Goal: Task Accomplishment & Management: Manage account settings

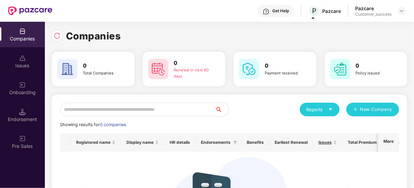
click at [379, 12] on div "Customer_success" at bounding box center [373, 14] width 36 height 5
click at [397, 8] on div "Pazcare Customer_success" at bounding box center [380, 11] width 51 height 12
click at [399, 10] on img at bounding box center [401, 10] width 5 height 5
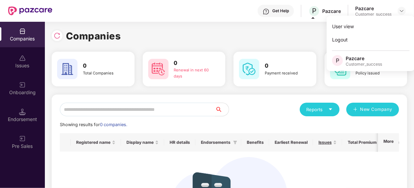
click at [358, 53] on div "User view Logout P Pazcare Customer_success" at bounding box center [370, 43] width 88 height 55
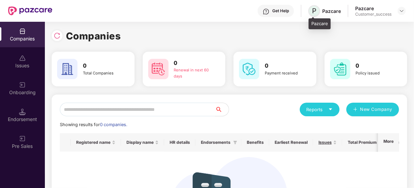
click at [317, 12] on span "P" at bounding box center [314, 11] width 12 height 12
click at [19, 42] on div "Companies" at bounding box center [22, 38] width 45 height 7
click at [400, 13] on div at bounding box center [401, 11] width 8 height 8
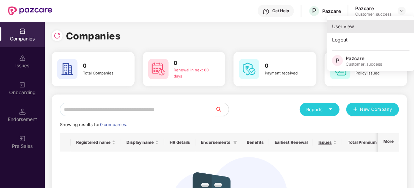
click at [353, 23] on div "User view" at bounding box center [370, 26] width 88 height 13
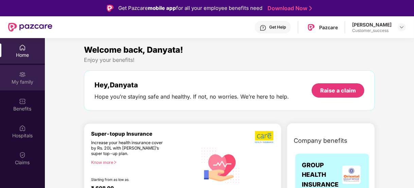
click at [17, 75] on div "My family" at bounding box center [22, 77] width 45 height 25
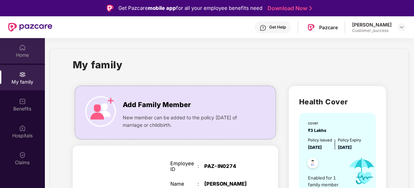
click at [32, 59] on div "Home" at bounding box center [22, 50] width 45 height 25
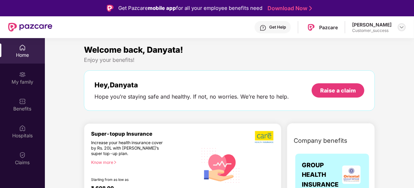
click at [404, 26] on div at bounding box center [401, 27] width 8 height 8
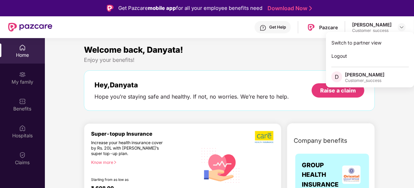
click at [353, 75] on div "[PERSON_NAME]" at bounding box center [364, 74] width 39 height 6
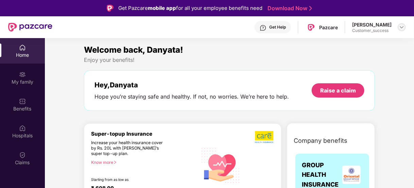
click at [401, 27] on img at bounding box center [401, 26] width 5 height 5
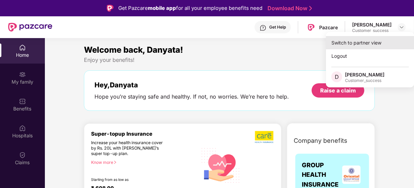
click at [353, 46] on div "Switch to partner view" at bounding box center [370, 42] width 88 height 13
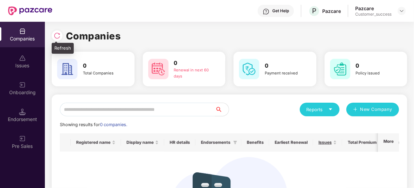
click at [58, 33] on img at bounding box center [57, 35] width 7 height 7
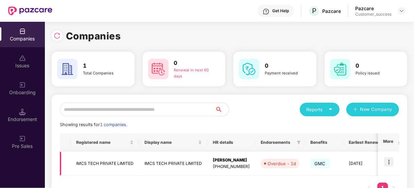
click at [390, 160] on img at bounding box center [389, 162] width 10 height 10
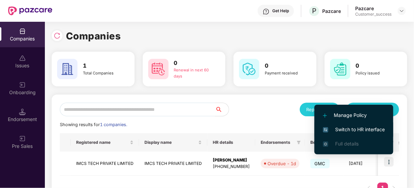
click at [367, 130] on span "Switch to HR interface" at bounding box center [354, 129] width 62 height 7
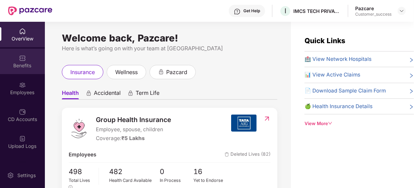
click at [31, 58] on div "Benefits" at bounding box center [22, 61] width 45 height 25
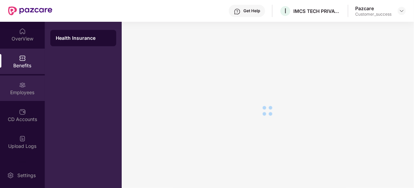
click at [22, 82] on img at bounding box center [22, 85] width 7 height 7
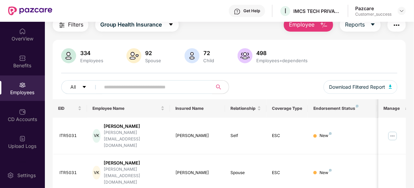
scroll to position [23, 0]
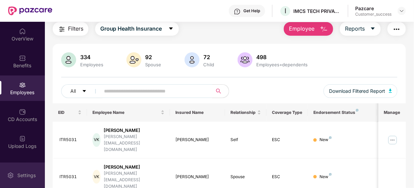
click at [1, 179] on div "Settings" at bounding box center [22, 174] width 45 height 25
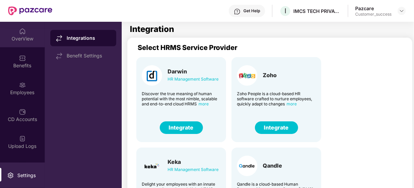
click at [22, 38] on div "OverView" at bounding box center [22, 38] width 45 height 7
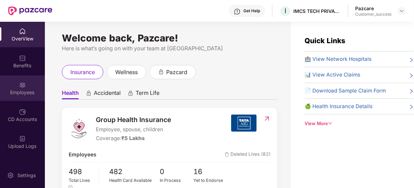
click at [19, 80] on div "Employees" at bounding box center [22, 87] width 45 height 25
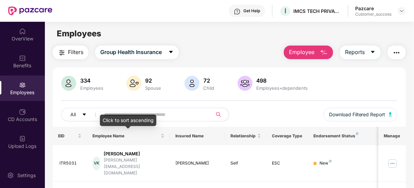
click at [128, 117] on div "Click to sort ascending" at bounding box center [128, 120] width 56 height 12
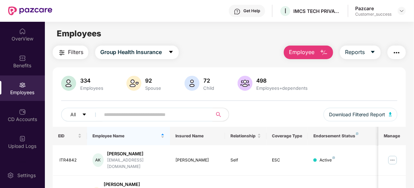
click at [143, 110] on input "text" at bounding box center [153, 114] width 99 height 10
paste input "*******"
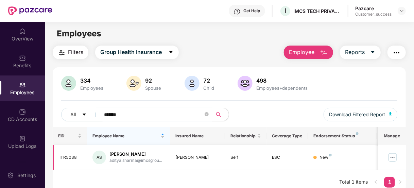
type input "*******"
click at [392, 161] on img at bounding box center [392, 157] width 11 height 11
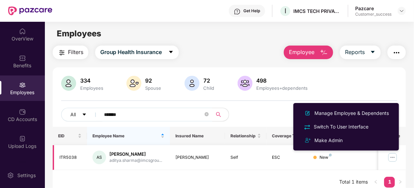
click at [392, 161] on img at bounding box center [392, 157] width 11 height 11
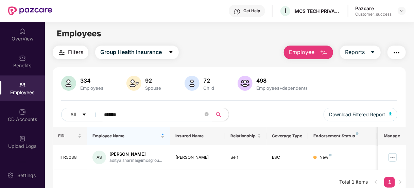
click at [365, 19] on div "Get Help I IMCS TECH PRIVATE LIMITED Pazcare Customer_success" at bounding box center [228, 11] width 353 height 22
click at [368, 15] on div "Customer_success" at bounding box center [373, 14] width 36 height 5
click at [400, 8] on img at bounding box center [401, 10] width 5 height 5
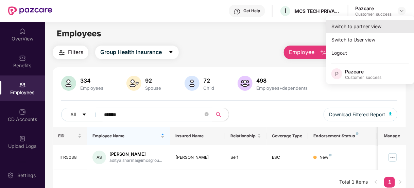
click at [364, 27] on div "Switch to partner view" at bounding box center [370, 26] width 88 height 13
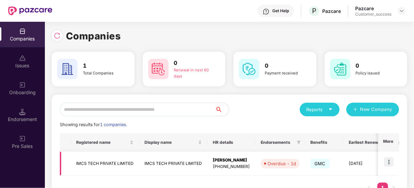
click at [385, 155] on td at bounding box center [388, 163] width 21 height 24
click at [385, 160] on img at bounding box center [389, 162] width 10 height 10
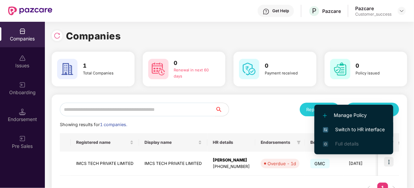
click at [349, 126] on span "Switch to HR interface" at bounding box center [354, 129] width 62 height 7
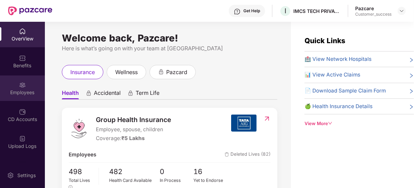
click at [28, 83] on div "Employees" at bounding box center [22, 87] width 45 height 25
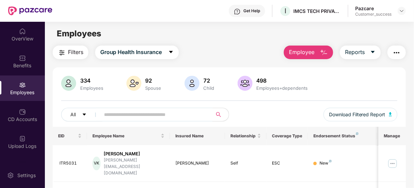
click at [117, 116] on input "text" at bounding box center [153, 114] width 99 height 10
paste input "*******"
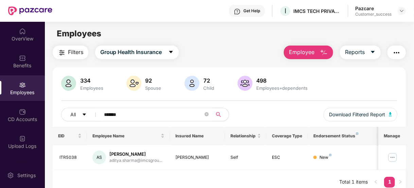
type input "*******"
paste input "*******"
type input "*******"
paste input "*******"
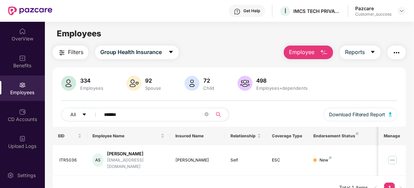
type input "*******"
paste input "*******"
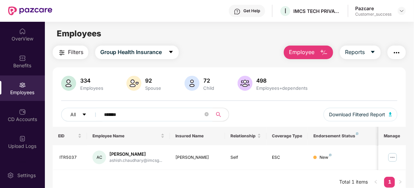
type input "*******"
paste input "*******"
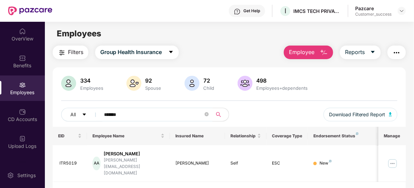
type input "*******"
paste input "*******"
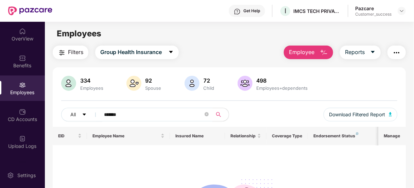
type input "*******"
paste input "*******"
type input "*******"
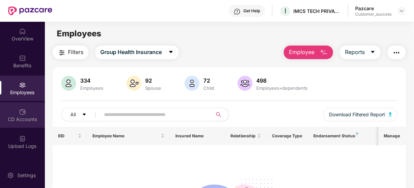
paste input "*******"
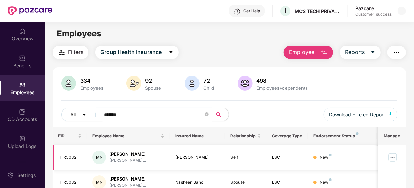
scroll to position [31, 0]
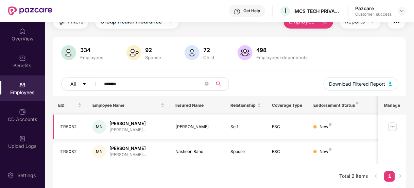
type input "*******"
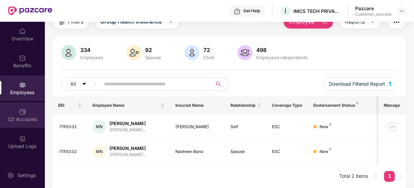
paste input "*******"
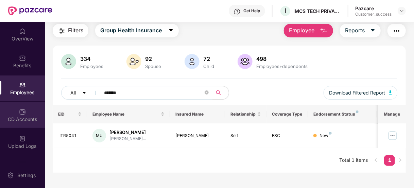
scroll to position [22, 0]
type input "*******"
paste input "*******"
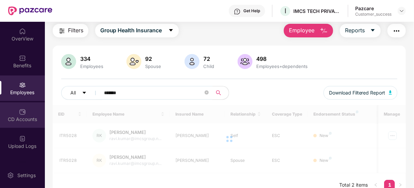
scroll to position [31, 0]
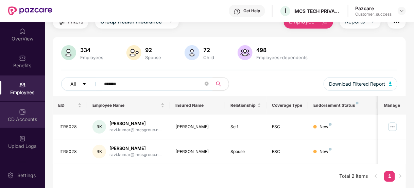
type input "*******"
paste input "*******"
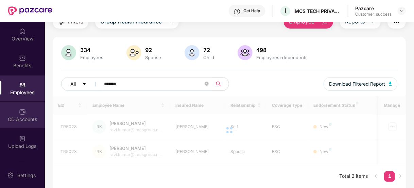
scroll to position [22, 0]
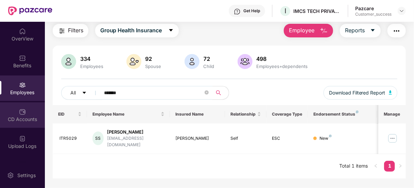
type input "*******"
paste input "*******"
type input "*******"
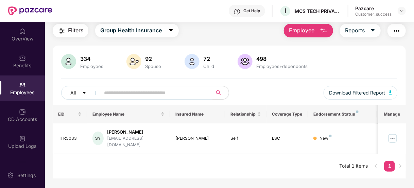
paste input "*******"
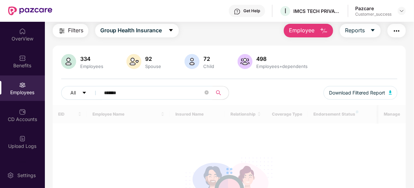
scroll to position [31, 0]
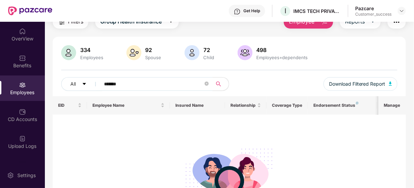
type input "*******"
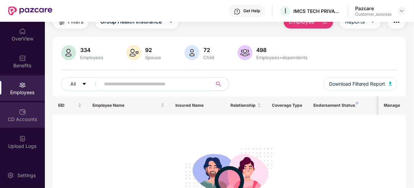
paste input "*******"
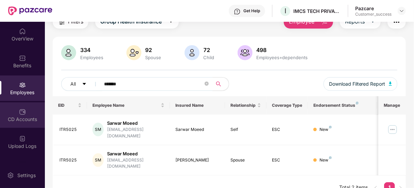
type input "*******"
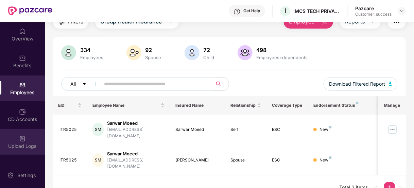
paste input "*******"
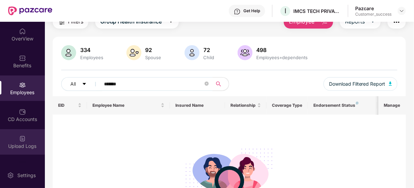
type input "*******"
paste input "*******"
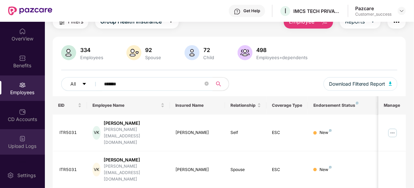
type input "*******"
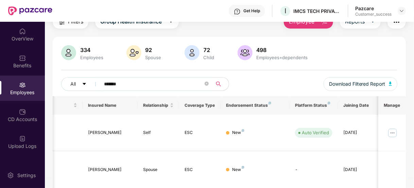
scroll to position [0, 0]
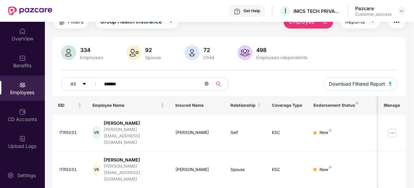
click at [208, 81] on span at bounding box center [206, 84] width 4 height 6
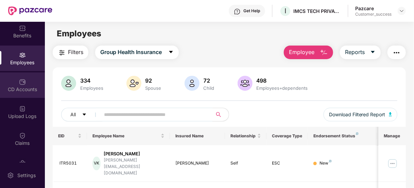
scroll to position [36, 0]
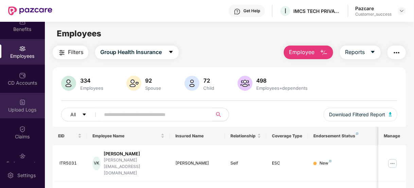
click at [25, 104] on div "Upload Logs" at bounding box center [22, 105] width 45 height 25
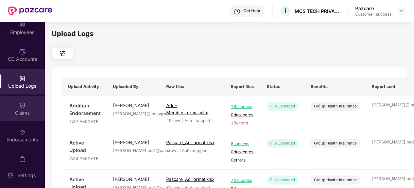
scroll to position [0, 0]
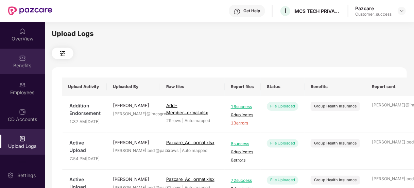
click at [24, 52] on div "Benefits" at bounding box center [22, 61] width 45 height 25
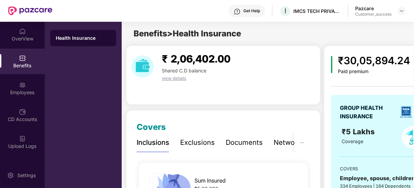
scroll to position [26, 0]
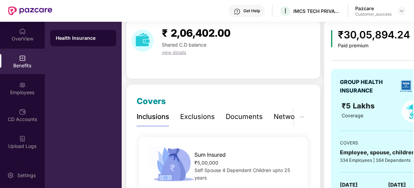
click at [251, 121] on div "Documents" at bounding box center [244, 116] width 37 height 11
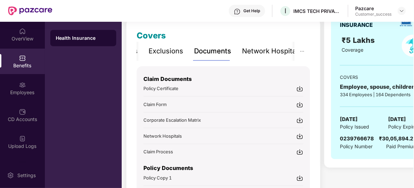
scroll to position [91, 0]
click at [177, 157] on div "Policy Documents Policy Copy 1 Policy Copy 2" at bounding box center [223, 176] width 160 height 42
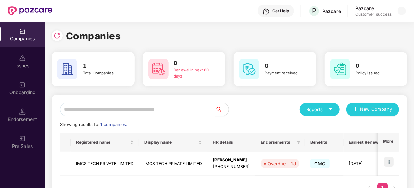
scroll to position [0, 0]
click at [97, 161] on td "IMCS TECH PRIVATE LIMITED" at bounding box center [105, 163] width 68 height 24
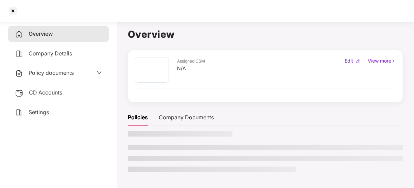
scroll to position [0, 0]
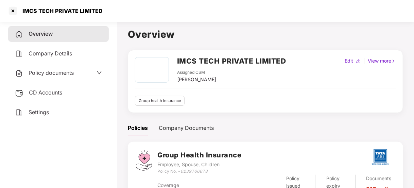
click at [84, 71] on div "Policy documents" at bounding box center [58, 73] width 87 height 9
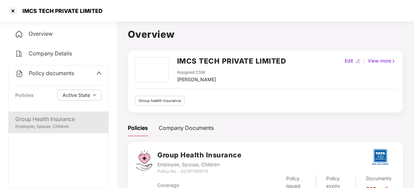
click at [60, 123] on div "Employee, Spouse, Children" at bounding box center [58, 126] width 86 height 6
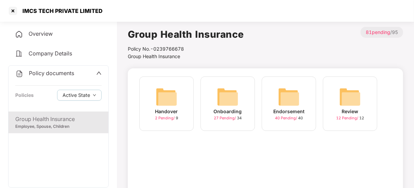
click at [224, 103] on img at bounding box center [228, 97] width 22 height 22
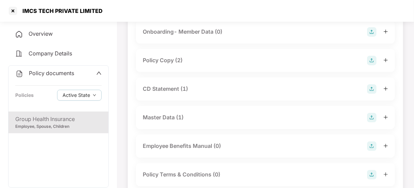
scroll to position [56, 0]
click at [160, 115] on div "Master Data (1)" at bounding box center [163, 117] width 41 height 8
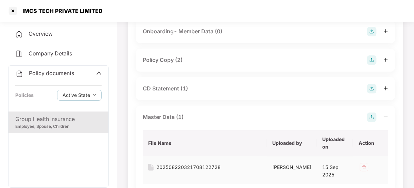
click at [186, 167] on div "202508220321708122728" at bounding box center [188, 166] width 64 height 7
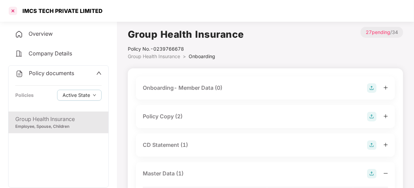
click at [13, 13] on div at bounding box center [12, 10] width 11 height 11
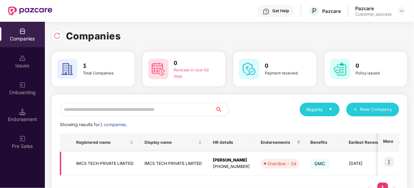
click at [385, 159] on img at bounding box center [389, 162] width 10 height 10
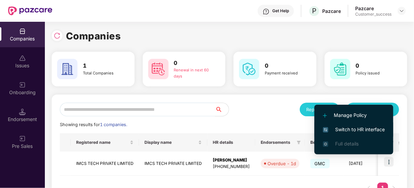
click at [362, 128] on span "Switch to HR interface" at bounding box center [354, 129] width 62 height 7
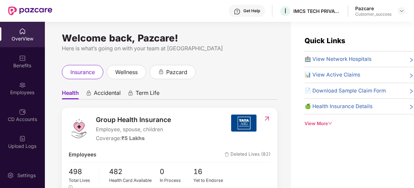
click at [29, 87] on div "Employees" at bounding box center [22, 87] width 45 height 25
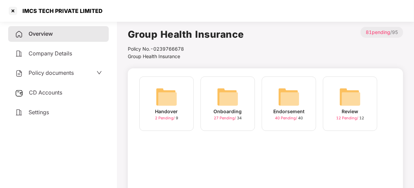
click at [62, 77] on div "Policy documents" at bounding box center [58, 73] width 101 height 16
click at [229, 114] on div "Onboarding" at bounding box center [228, 111] width 28 height 7
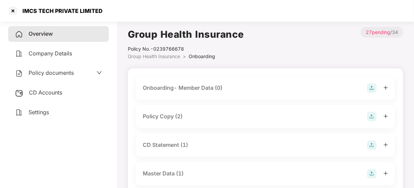
click at [174, 117] on div "Policy Copy (2)" at bounding box center [163, 116] width 40 height 8
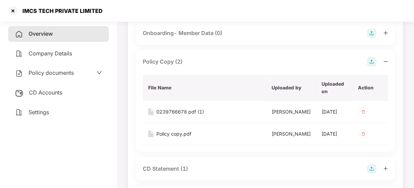
scroll to position [55, 0]
click at [175, 137] on div "Policy copy.pdf" at bounding box center [173, 132] width 35 height 7
click at [13, 16] on div at bounding box center [12, 10] width 11 height 11
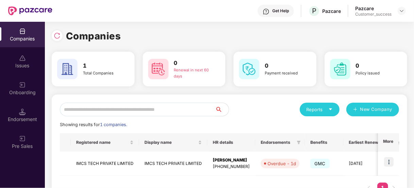
scroll to position [0, 0]
click at [387, 161] on img at bounding box center [389, 162] width 10 height 10
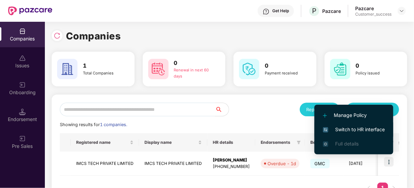
click at [362, 128] on span "Switch to HR interface" at bounding box center [354, 129] width 62 height 7
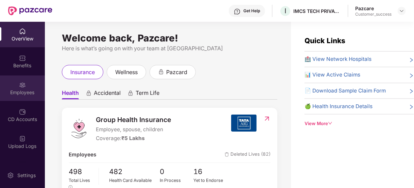
click at [20, 84] on img at bounding box center [22, 85] width 7 height 7
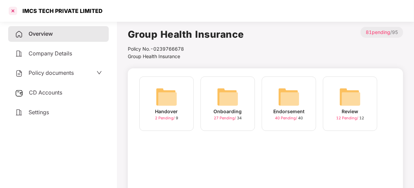
click at [14, 15] on div at bounding box center [12, 10] width 11 height 11
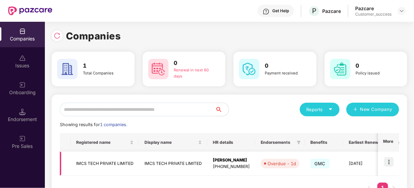
click at [282, 168] on td "Overdue - 1d" at bounding box center [280, 163] width 50 height 24
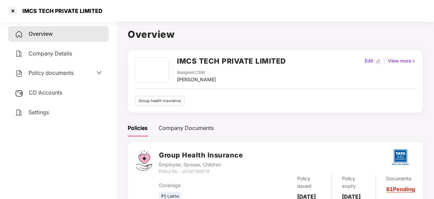
scroll to position [34, 0]
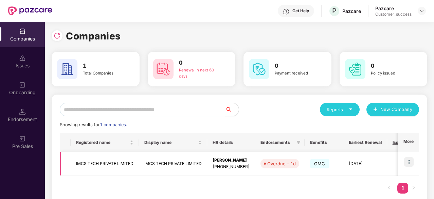
click at [410, 161] on img at bounding box center [409, 162] width 10 height 10
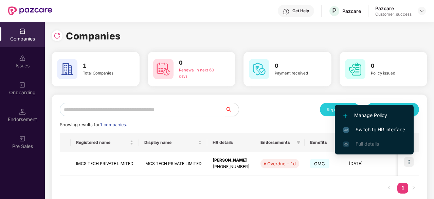
click at [386, 131] on span "Switch to HR interface" at bounding box center [374, 129] width 62 height 7
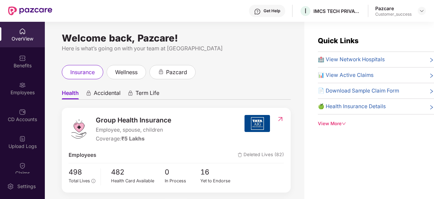
click at [34, 89] on div "Employees" at bounding box center [22, 92] width 45 height 7
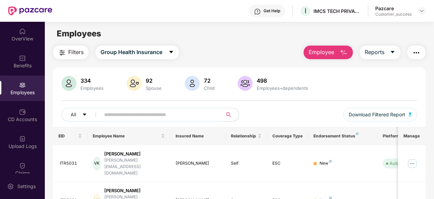
click at [333, 53] on span "Employee" at bounding box center [321, 52] width 25 height 8
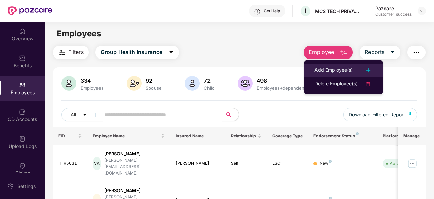
click at [336, 71] on div "Add Employee(s)" at bounding box center [333, 70] width 38 height 8
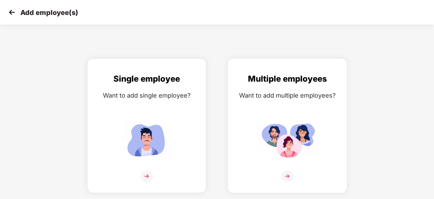
click at [288, 128] on img at bounding box center [287, 140] width 61 height 42
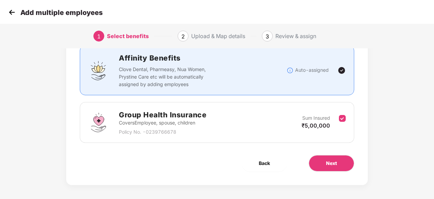
scroll to position [52, 0]
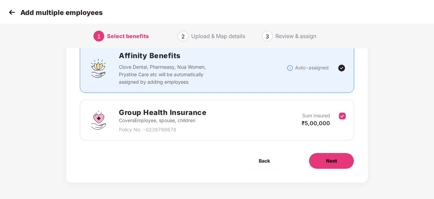
click at [331, 157] on span "Next" at bounding box center [331, 160] width 11 height 7
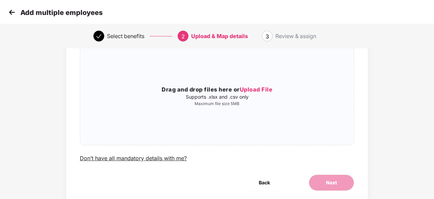
scroll to position [0, 0]
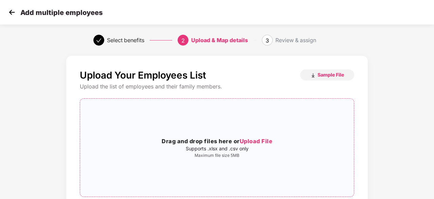
click at [264, 138] on span "Upload File" at bounding box center [256, 141] width 33 height 7
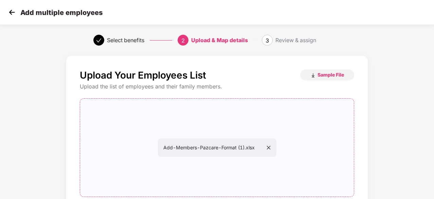
scroll to position [74, 0]
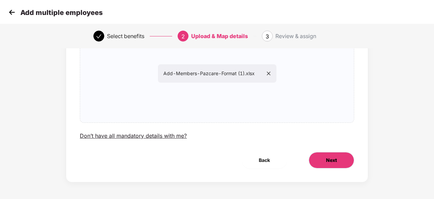
click at [325, 166] on button "Next" at bounding box center [332, 160] width 46 height 16
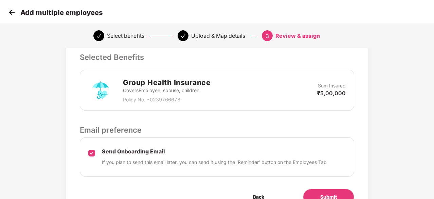
scroll to position [186, 0]
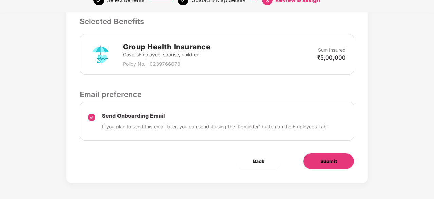
click at [324, 161] on span "Submit" at bounding box center [328, 160] width 17 height 7
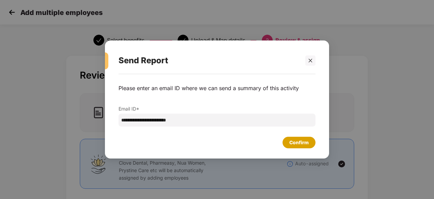
click at [300, 139] on div "Confirm" at bounding box center [298, 142] width 19 height 7
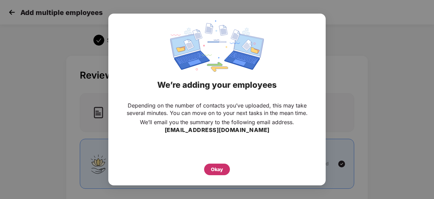
click at [221, 167] on div "Okay" at bounding box center [217, 168] width 12 height 7
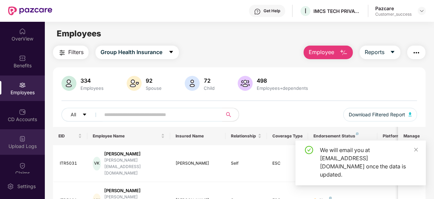
click at [24, 144] on div "Upload Logs" at bounding box center [22, 146] width 45 height 7
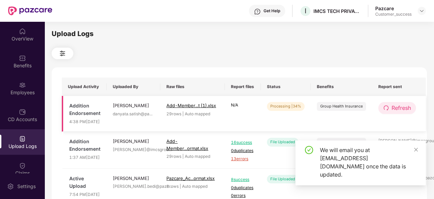
click at [393, 111] on span "Refresh" at bounding box center [401, 108] width 19 height 8
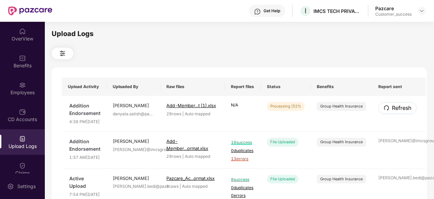
click at [393, 111] on span "Refresh" at bounding box center [401, 108] width 19 height 8
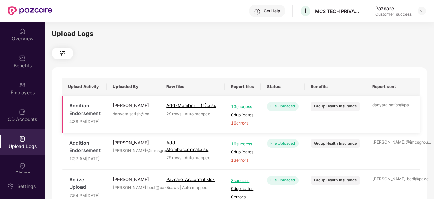
click at [241, 126] on span "16 errors" at bounding box center [243, 123] width 24 height 6
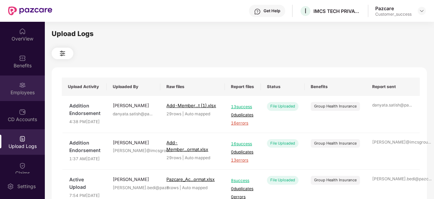
click at [20, 85] on img at bounding box center [22, 85] width 7 height 7
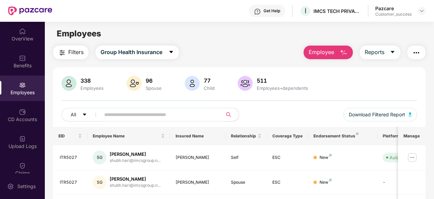
click at [135, 111] on input "text" at bounding box center [158, 114] width 109 height 10
paste input "*******"
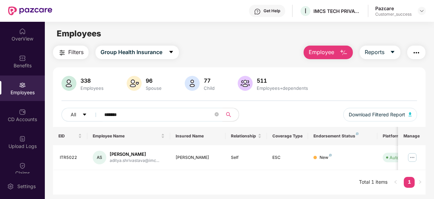
type input "*******"
click at [20, 138] on img at bounding box center [22, 138] width 7 height 7
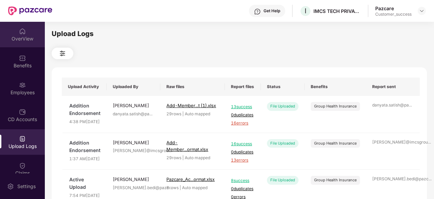
click at [14, 37] on div "OverView" at bounding box center [22, 38] width 45 height 7
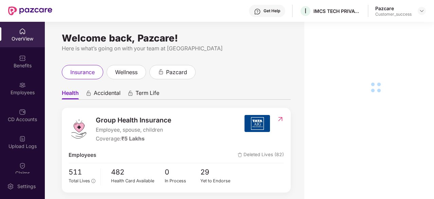
click at [19, 56] on img at bounding box center [22, 58] width 7 height 7
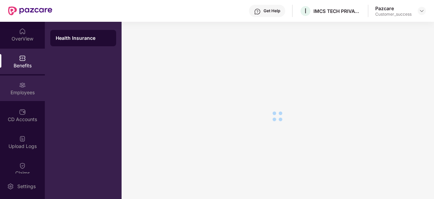
click at [19, 82] on img at bounding box center [22, 85] width 7 height 7
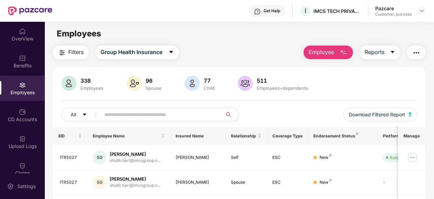
click at [340, 48] on button "Employee" at bounding box center [328, 53] width 49 height 14
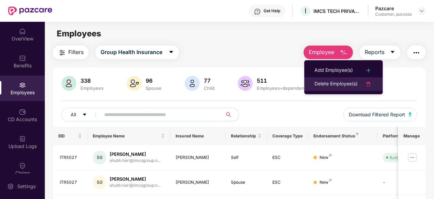
click at [350, 83] on div "Delete Employee(s)" at bounding box center [335, 84] width 43 height 8
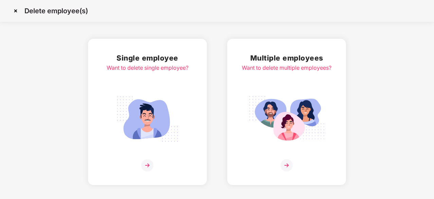
click at [293, 132] on img at bounding box center [287, 118] width 76 height 53
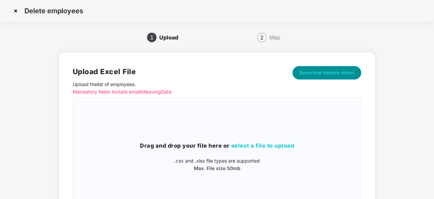
click at [308, 73] on span "Download sample sheet" at bounding box center [327, 72] width 55 height 7
click at [15, 9] on img at bounding box center [15, 10] width 11 height 11
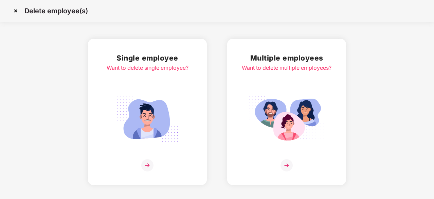
click at [133, 132] on img at bounding box center [147, 118] width 76 height 53
click at [16, 15] on img at bounding box center [15, 10] width 11 height 11
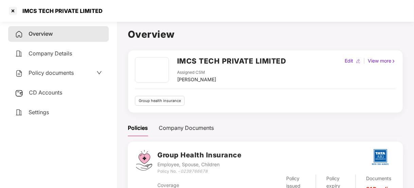
click at [79, 29] on div "Overview" at bounding box center [58, 34] width 101 height 16
click at [12, 11] on div at bounding box center [12, 10] width 11 height 11
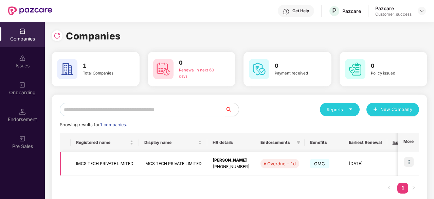
click at [406, 161] on img at bounding box center [409, 162] width 10 height 10
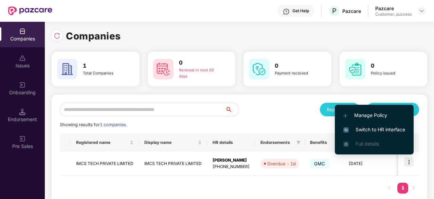
click at [384, 132] on span "Switch to HR interface" at bounding box center [374, 129] width 62 height 7
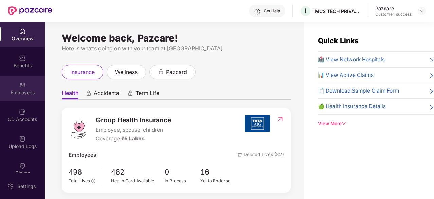
click at [33, 88] on div "Employees" at bounding box center [22, 87] width 45 height 25
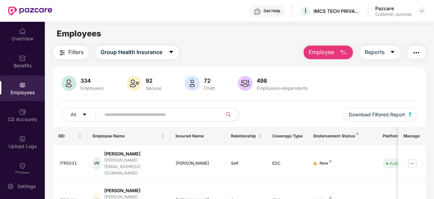
click at [107, 116] on input "text" at bounding box center [158, 114] width 109 height 10
paste input "*******"
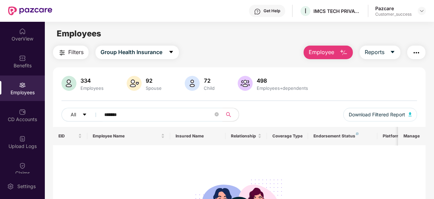
type input "*******"
click at [14, 31] on div "OverView" at bounding box center [22, 34] width 45 height 25
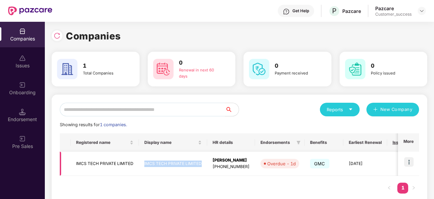
drag, startPoint x: 202, startPoint y: 161, endPoint x: 139, endPoint y: 165, distance: 63.0
click at [139, 165] on td "IMCS TECH PRIVATE LIMITED" at bounding box center [173, 163] width 68 height 24
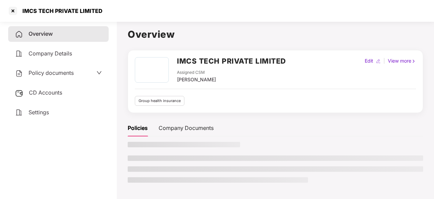
copy td "IMCS TECH PRIVATE LIMITED"
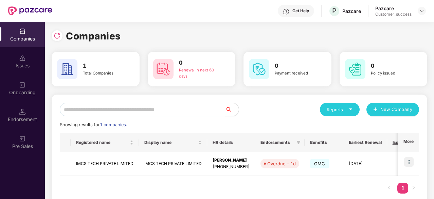
scroll to position [0, 1]
copy td "IMCS TECH PRIVATE LIMITED"
drag, startPoint x: 142, startPoint y: 162, endPoint x: 201, endPoint y: 161, distance: 58.8
click at [201, 161] on td "IMCS TECH PRIVATE LIMITED" at bounding box center [173, 163] width 68 height 24
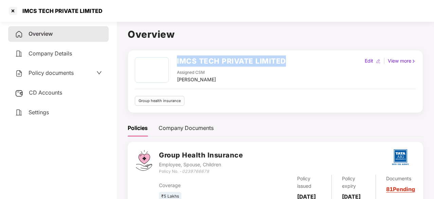
drag, startPoint x: 172, startPoint y: 59, endPoint x: 290, endPoint y: 64, distance: 118.6
click at [290, 64] on div "IMCS TECH PRIVATE LIMITED Assigned CSM Danyata Satish Edit | View more" at bounding box center [275, 70] width 281 height 26
copy div "IMCS TECH PRIVATE LIMITED"
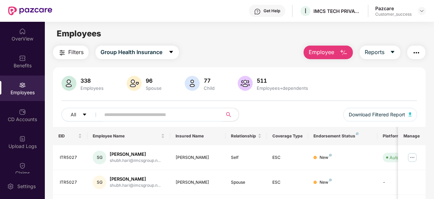
click at [336, 50] on button "Employee" at bounding box center [328, 53] width 49 height 14
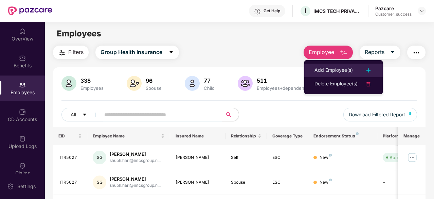
click at [337, 64] on li "Add Employee(s)" at bounding box center [343, 71] width 78 height 14
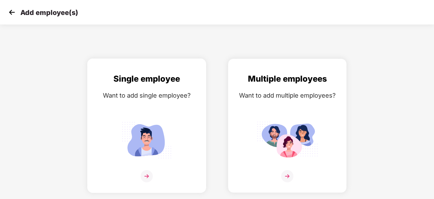
click at [139, 157] on img at bounding box center [146, 140] width 61 height 42
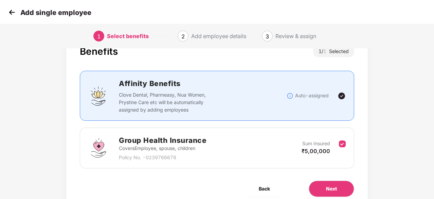
scroll to position [23, 0]
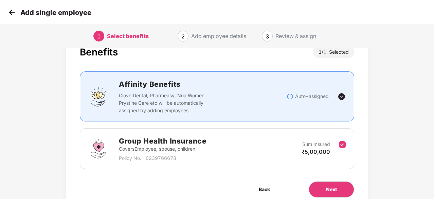
click at [13, 10] on img at bounding box center [12, 12] width 10 height 10
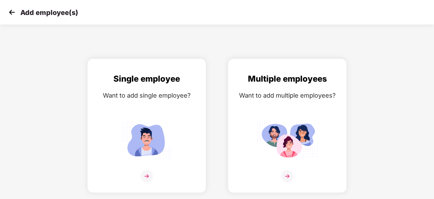
click at [11, 17] on img at bounding box center [12, 12] width 10 height 10
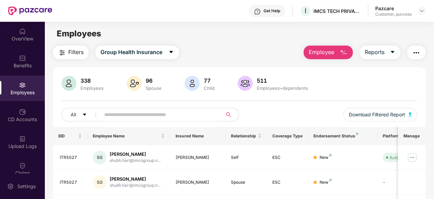
click at [117, 109] on input "text" at bounding box center [158, 114] width 109 height 10
paste input "*******"
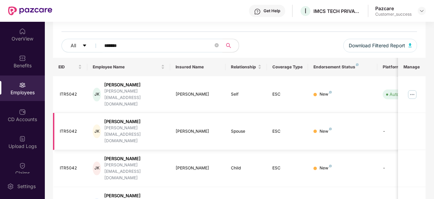
scroll to position [0, 68]
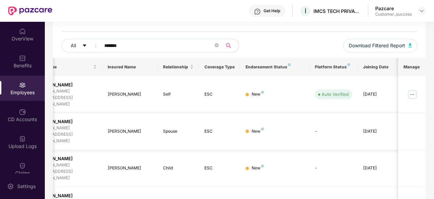
type input "*******"
paste input "*******"
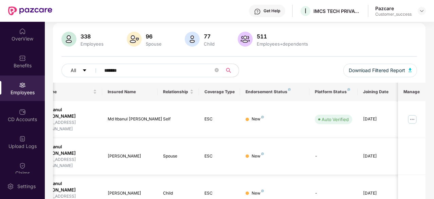
scroll to position [0, 0]
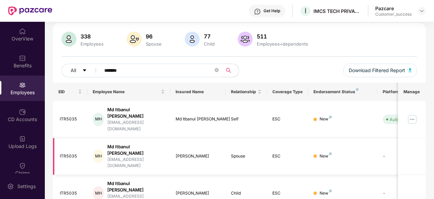
type input "*******"
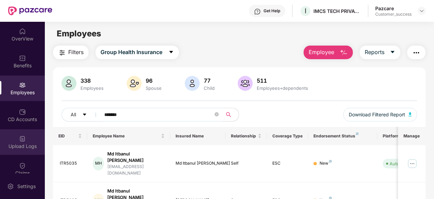
click at [33, 141] on div "Upload Logs" at bounding box center [22, 141] width 45 height 25
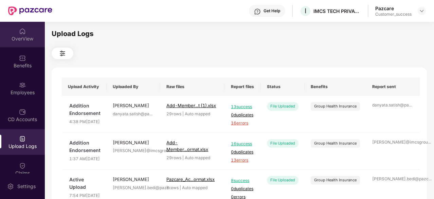
click at [29, 39] on div "OverView" at bounding box center [22, 38] width 45 height 7
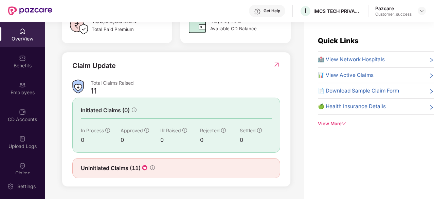
scroll to position [219, 0]
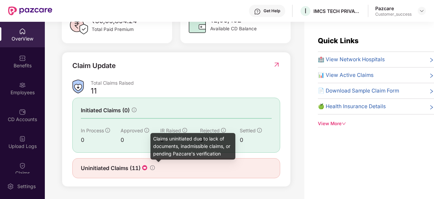
click at [151, 169] on icon "info-circle" at bounding box center [152, 167] width 5 height 5
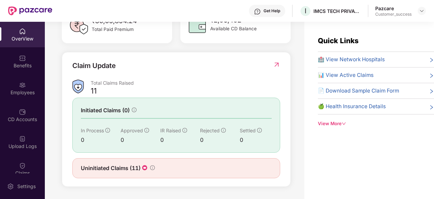
click at [142, 168] on img at bounding box center [144, 167] width 7 height 7
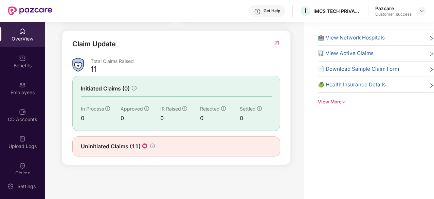
click at [134, 145] on span "Uninitiated Claims (11)" at bounding box center [111, 146] width 60 height 8
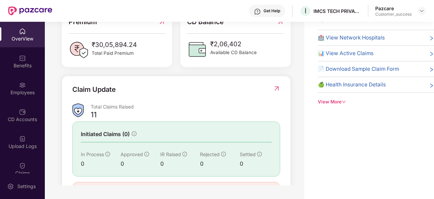
scroll to position [170, 0]
click at [128, 138] on span "Initiated Claims (0)" at bounding box center [105, 133] width 49 height 8
click at [279, 90] on img at bounding box center [276, 88] width 7 height 7
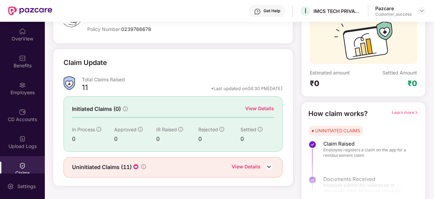
scroll to position [62, 0]
click at [261, 109] on div "View Details" at bounding box center [259, 108] width 29 height 7
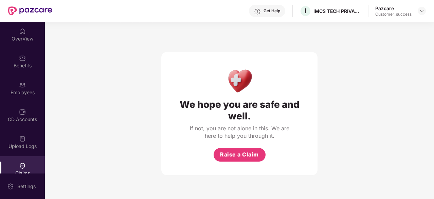
scroll to position [0, 0]
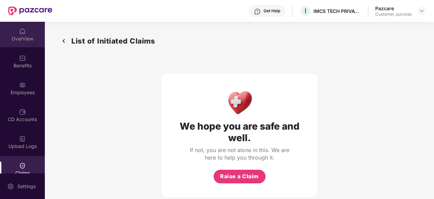
click at [13, 36] on div "OverView" at bounding box center [22, 38] width 45 height 7
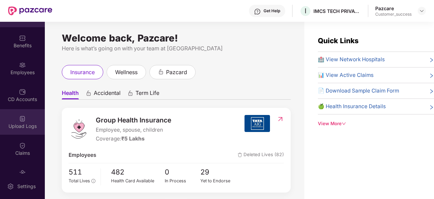
scroll to position [20, 0]
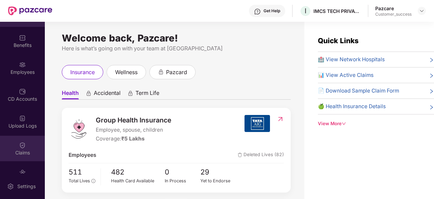
click at [24, 142] on img at bounding box center [22, 145] width 7 height 7
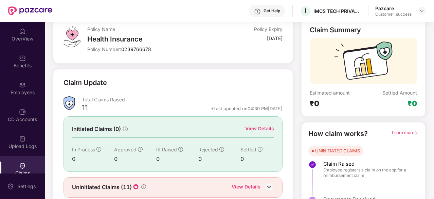
scroll to position [67, 0]
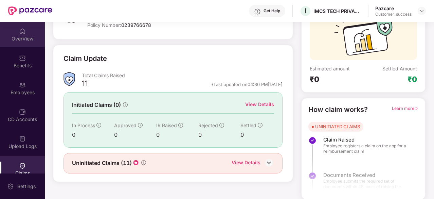
click at [23, 33] on img at bounding box center [22, 31] width 7 height 7
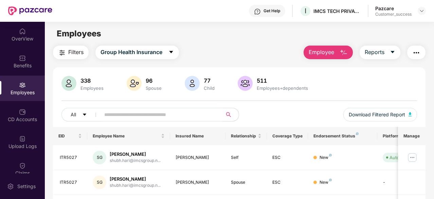
click at [379, 6] on div "Pazcare" at bounding box center [393, 8] width 36 height 6
click at [404, 13] on div "Customer_success" at bounding box center [393, 14] width 36 height 5
click at [422, 11] on img at bounding box center [421, 10] width 5 height 5
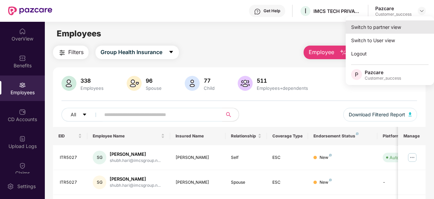
click at [382, 27] on div "Switch to partner view" at bounding box center [390, 26] width 88 height 13
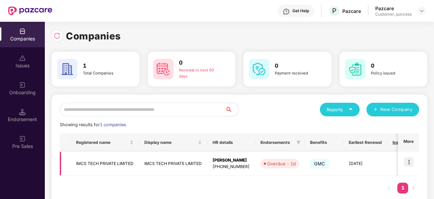
click at [406, 164] on img at bounding box center [409, 162] width 10 height 10
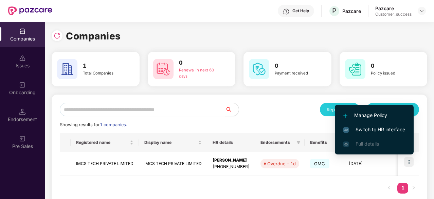
click at [377, 127] on span "Switch to HR interface" at bounding box center [374, 129] width 62 height 7
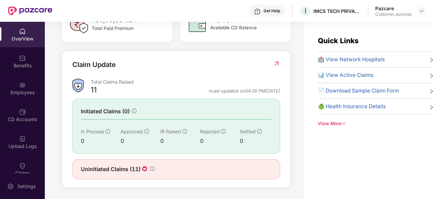
scroll to position [221, 0]
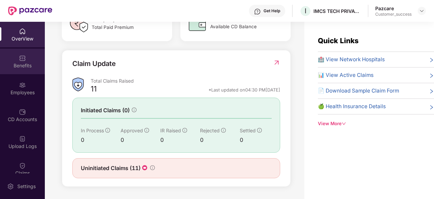
click at [12, 61] on div "Benefits" at bounding box center [22, 61] width 45 height 25
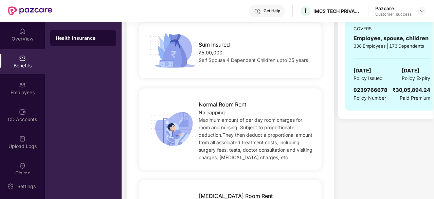
scroll to position [0, 0]
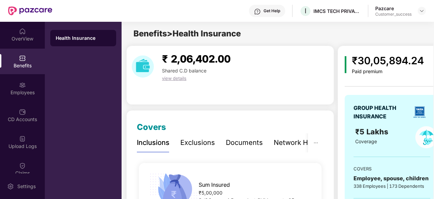
click at [198, 146] on div "Exclusions" at bounding box center [197, 142] width 35 height 11
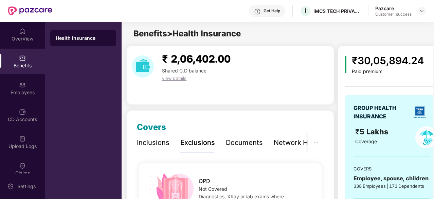
click at [245, 137] on div "Documents" at bounding box center [244, 142] width 37 height 19
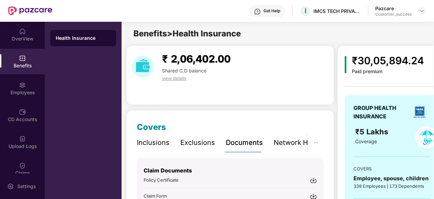
scroll to position [64, 0]
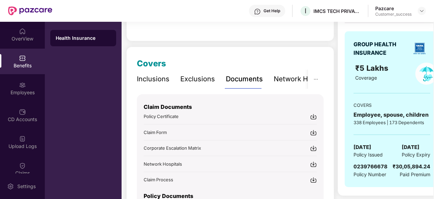
click at [283, 76] on div "Network Hospitals" at bounding box center [303, 79] width 59 height 11
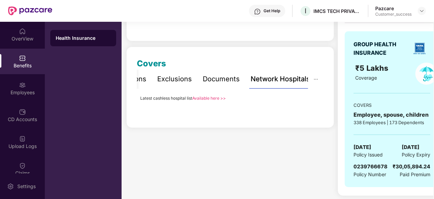
click at [283, 76] on div "Network Hospitals" at bounding box center [280, 79] width 59 height 11
click at [200, 98] on link "Available here >>" at bounding box center [209, 97] width 34 height 5
click at [318, 81] on icon "ellipsis" at bounding box center [315, 79] width 5 height 5
click at [314, 80] on icon "ellipsis" at bounding box center [315, 79] width 5 height 5
click at [319, 80] on button "button" at bounding box center [316, 79] width 16 height 19
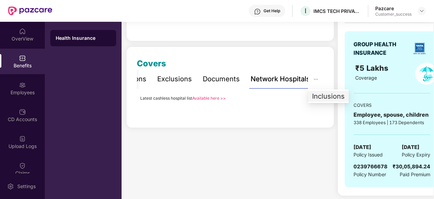
click at [319, 92] on div "Inclusions" at bounding box center [328, 95] width 33 height 7
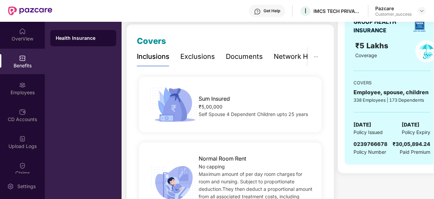
scroll to position [87, 0]
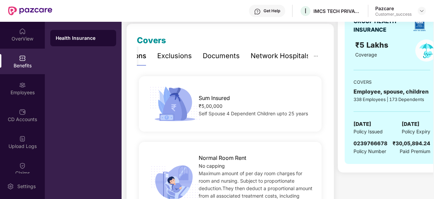
click at [291, 52] on div "Network Hospitals" at bounding box center [280, 56] width 59 height 11
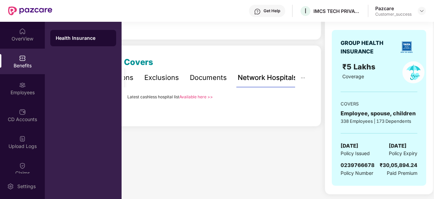
scroll to position [0, 0]
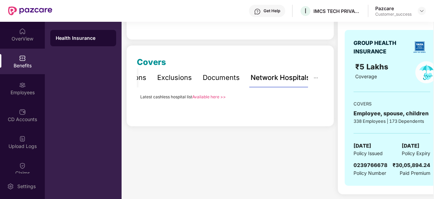
click at [249, 107] on div "Covers Inclusions Exclusions Documents Network Hospitals Sum Insured ₹5,00,000 …" at bounding box center [230, 85] width 208 height 81
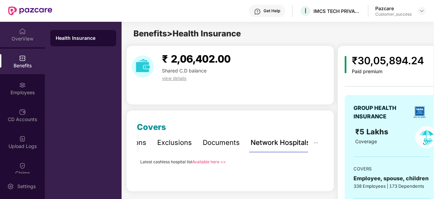
click at [14, 36] on div "OverView" at bounding box center [22, 38] width 45 height 7
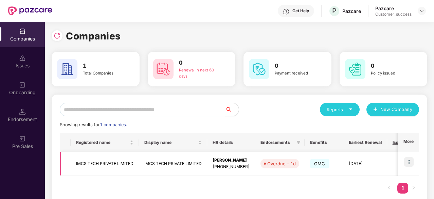
click at [104, 161] on td "IMCS TECH PRIVATE LIMITED" at bounding box center [105, 163] width 68 height 24
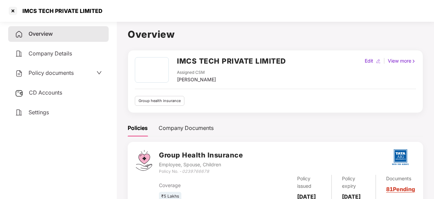
click at [68, 84] on div "Overview Company Details Policy documents CD Accounts Settings" at bounding box center [58, 73] width 101 height 94
click at [76, 76] on div "Policy documents" at bounding box center [58, 73] width 87 height 9
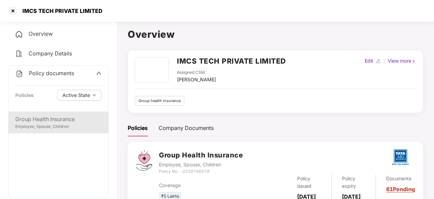
click at [59, 121] on div "Group Health Insurance" at bounding box center [58, 119] width 86 height 8
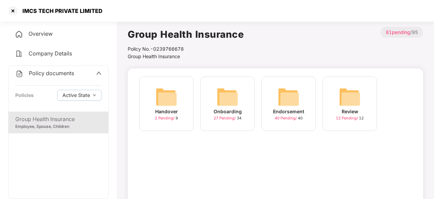
click at [234, 112] on div "Onboarding" at bounding box center [228, 111] width 28 height 7
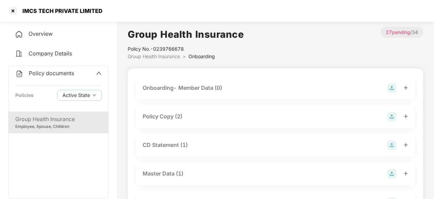
click at [198, 115] on div "Policy Copy (2)" at bounding box center [276, 117] width 266 height 10
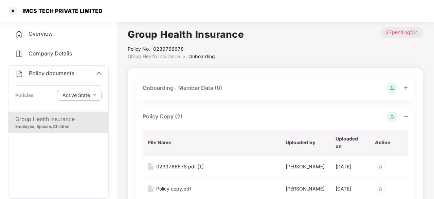
scroll to position [76, 0]
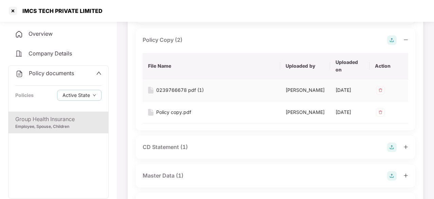
click at [202, 91] on div "0239766678 pdf (1)" at bounding box center [180, 89] width 48 height 7
